Goal: Task Accomplishment & Management: Use online tool/utility

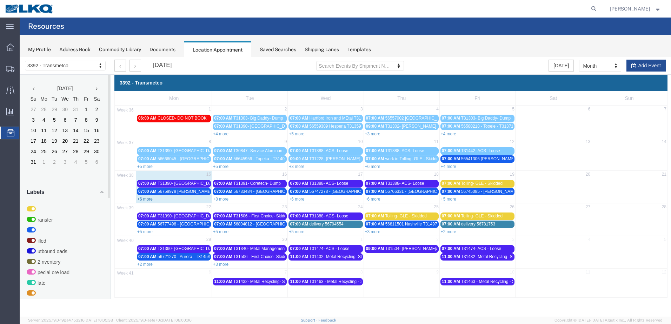
click at [146, 199] on link "+6 more" at bounding box center [144, 199] width 15 height 5
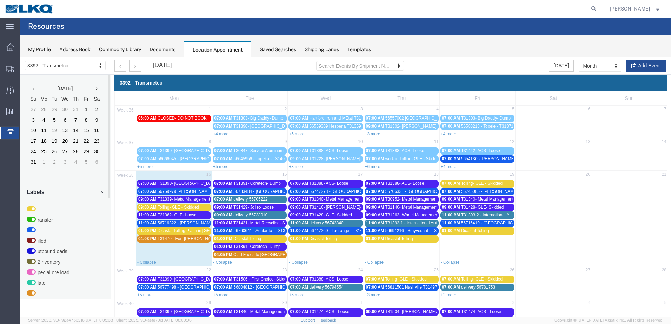
click at [191, 192] on span "56759979 [PERSON_NAME] T31482 Skidded" at bounding box center [201, 191] width 86 height 5
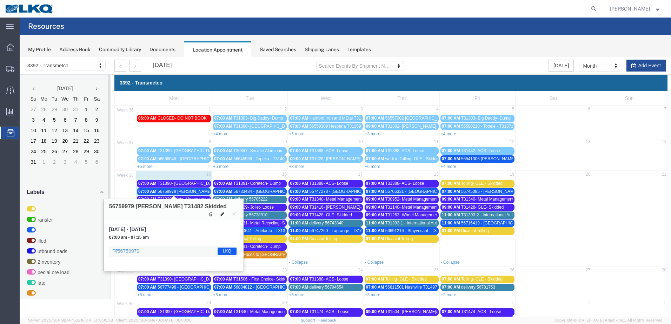
click at [221, 212] on icon at bounding box center [222, 214] width 4 height 5
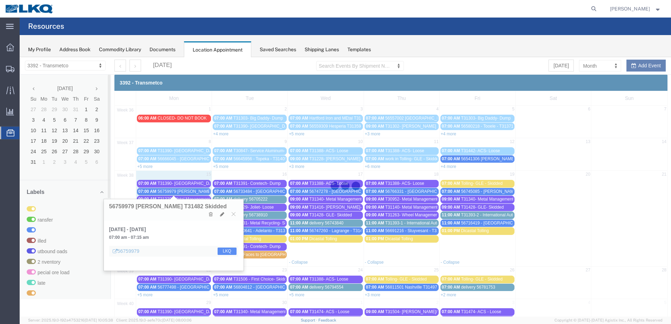
select select "1"
select select "22"
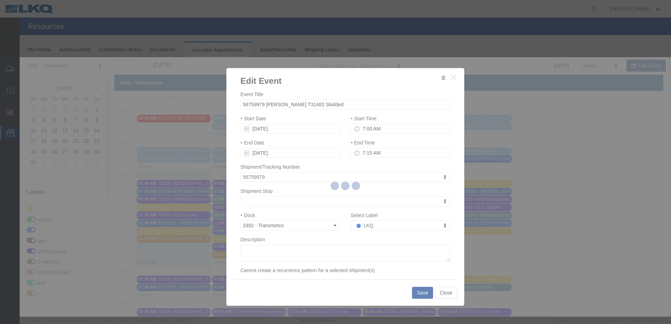
select select
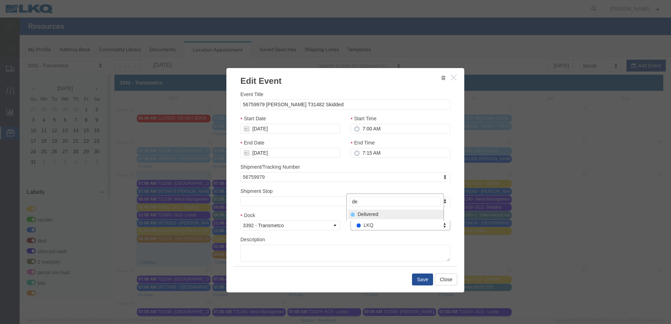
type input "de"
select select "40"
click at [422, 280] on button "Save" at bounding box center [422, 280] width 21 height 12
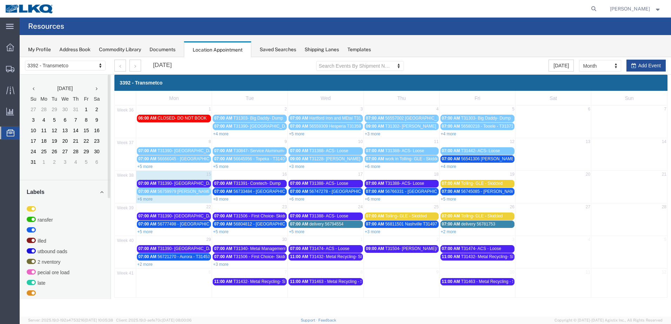
click at [172, 183] on span "T31390- [GEOGRAPHIC_DATA]- Loose" at bounding box center [195, 183] width 74 height 5
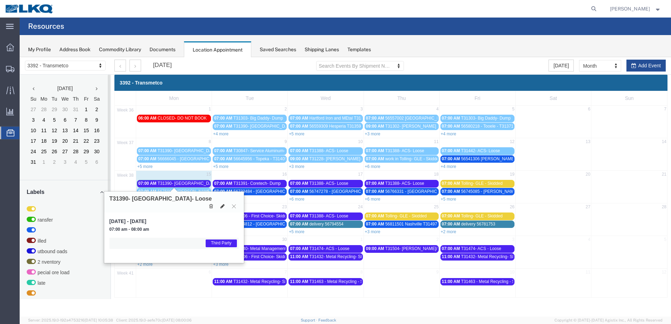
click at [221, 204] on icon at bounding box center [223, 206] width 4 height 5
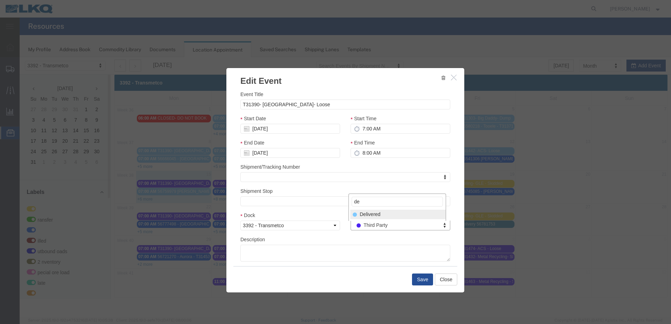
type input "de"
select select "40"
click at [419, 278] on button "Save" at bounding box center [422, 280] width 21 height 12
